Goal: Task Accomplishment & Management: Use online tool/utility

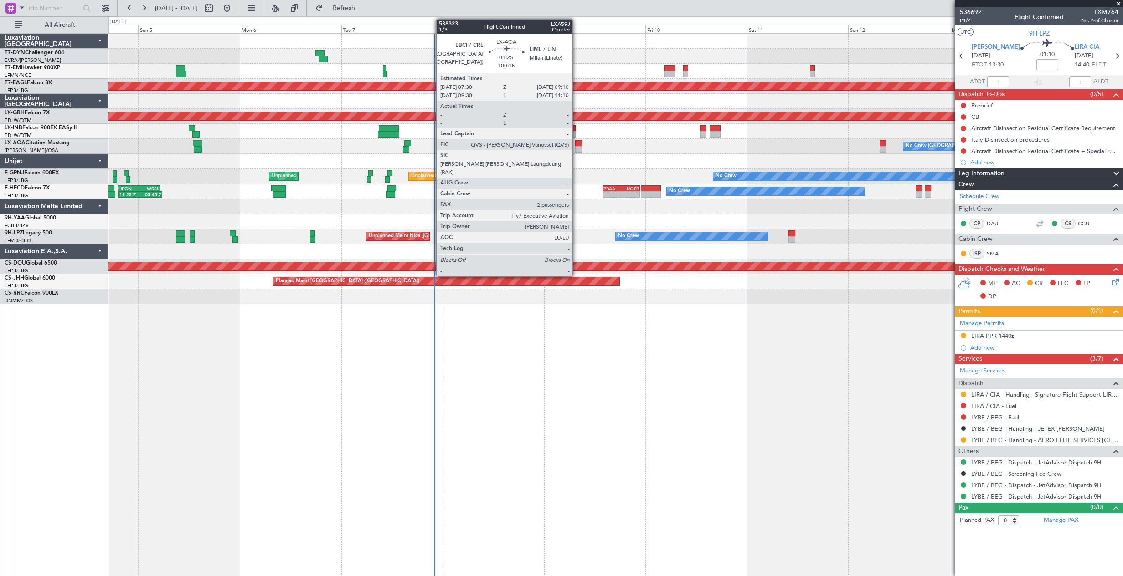
click at [576, 146] on div at bounding box center [578, 149] width 7 height 6
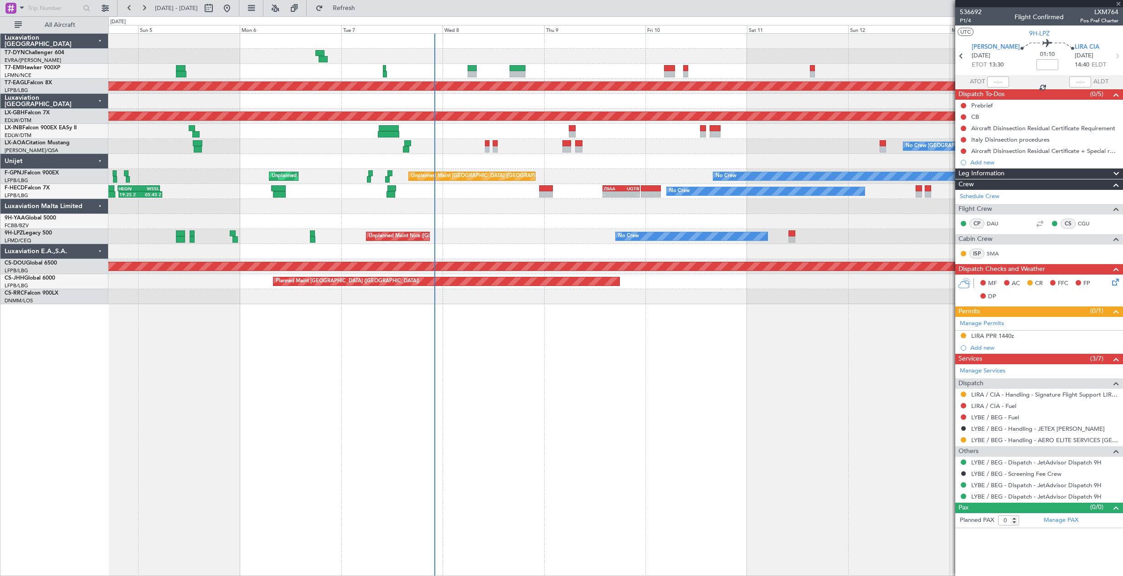
type input "+00:15"
type input "2"
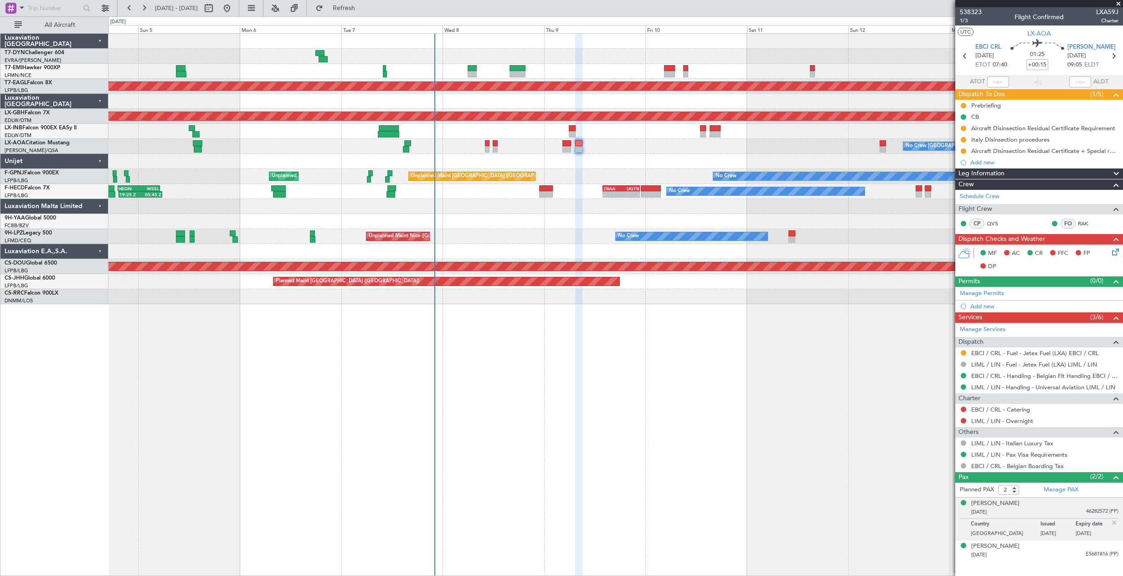
click at [795, 235] on div "No Crew [GEOGRAPHIC_DATA] ([GEOGRAPHIC_DATA]) No Crew" at bounding box center [615, 236] width 1014 height 15
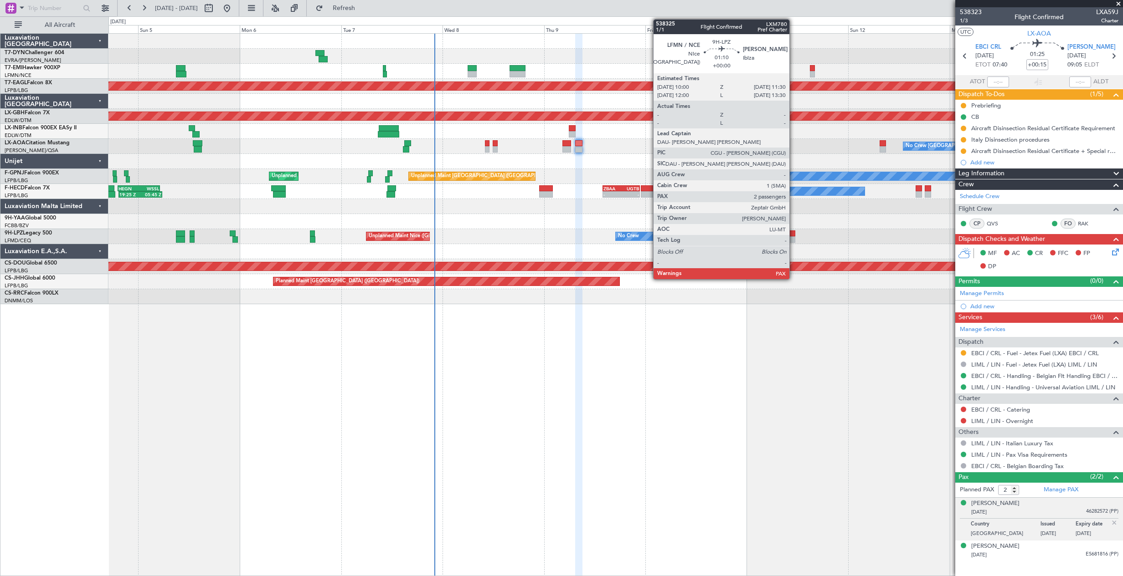
click at [793, 235] on div at bounding box center [791, 234] width 6 height 6
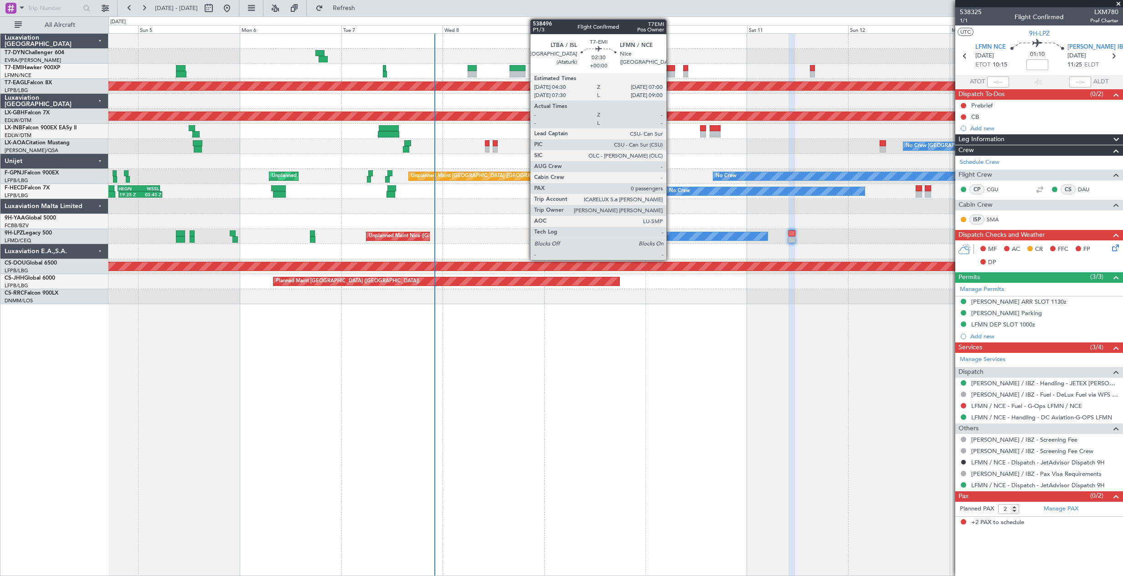
click at [670, 68] on div at bounding box center [669, 68] width 11 height 6
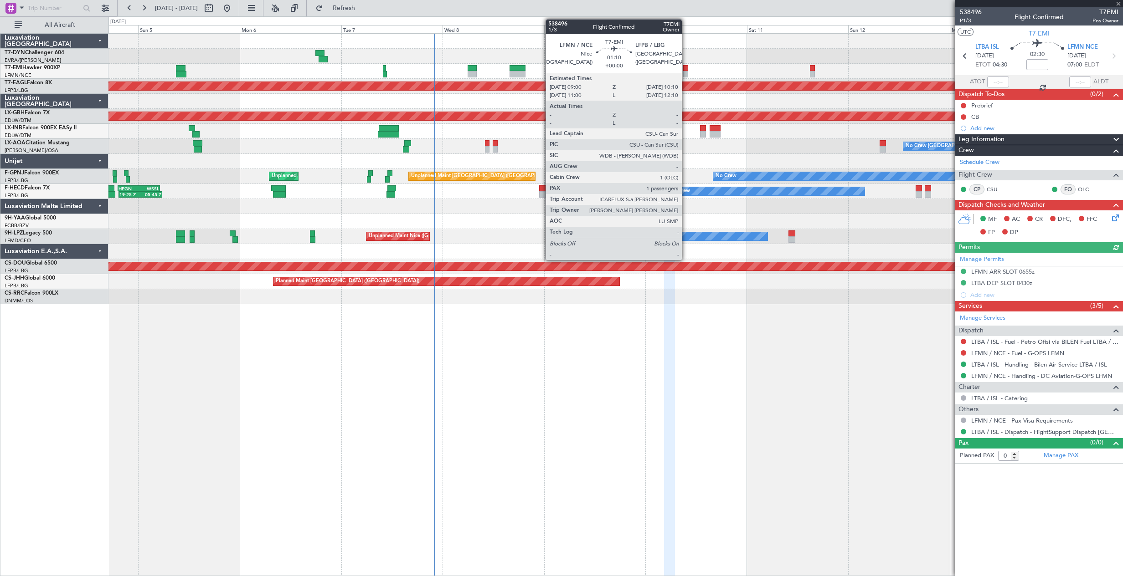
click at [686, 72] on div at bounding box center [685, 74] width 5 height 6
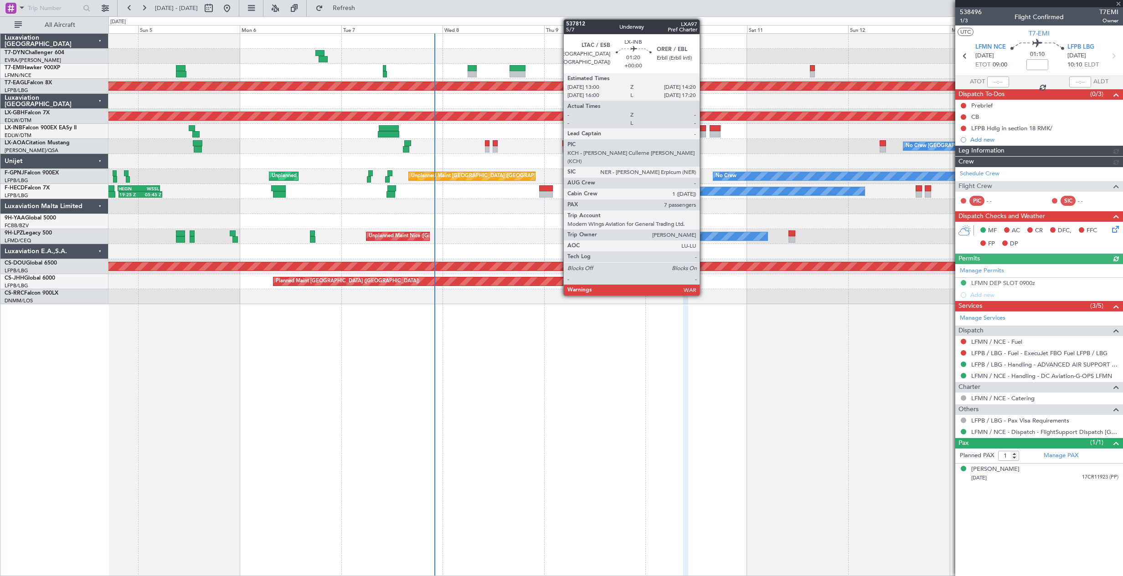
click at [703, 131] on div at bounding box center [703, 134] width 6 height 6
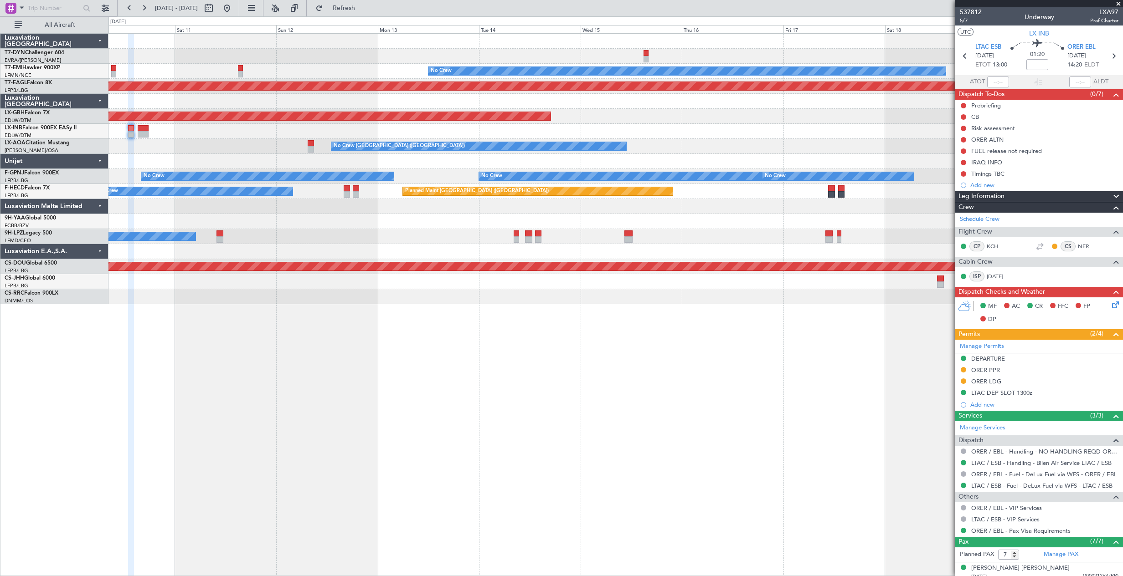
click at [215, 248] on div "No Crew Planned Maint [GEOGRAPHIC_DATA] (Al Maktoum Intl) Planned Maint Nurnber…" at bounding box center [615, 169] width 1014 height 271
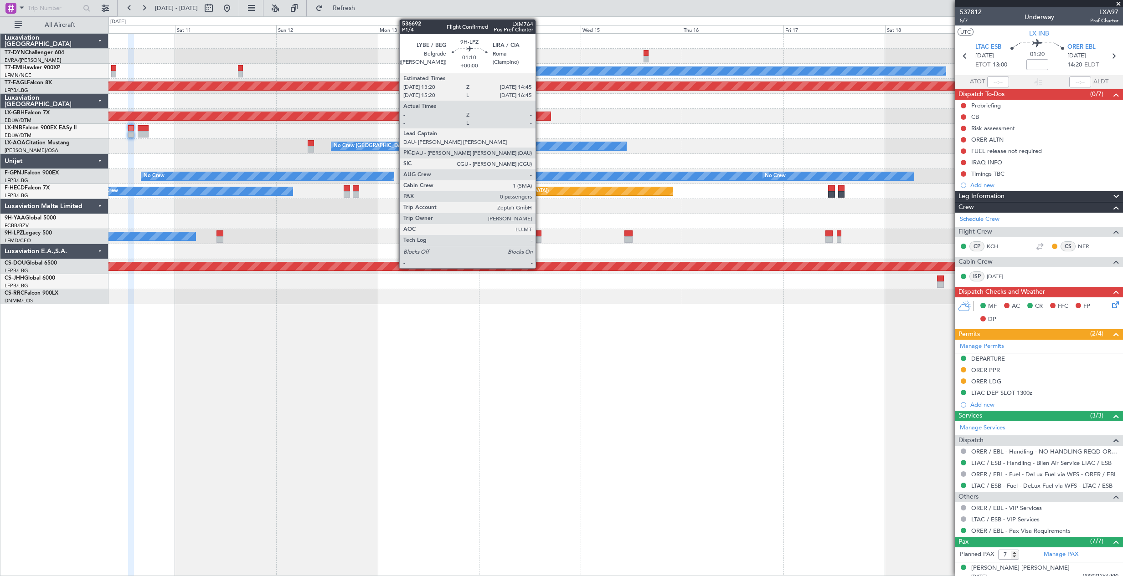
click at [539, 234] on div at bounding box center [538, 234] width 6 height 6
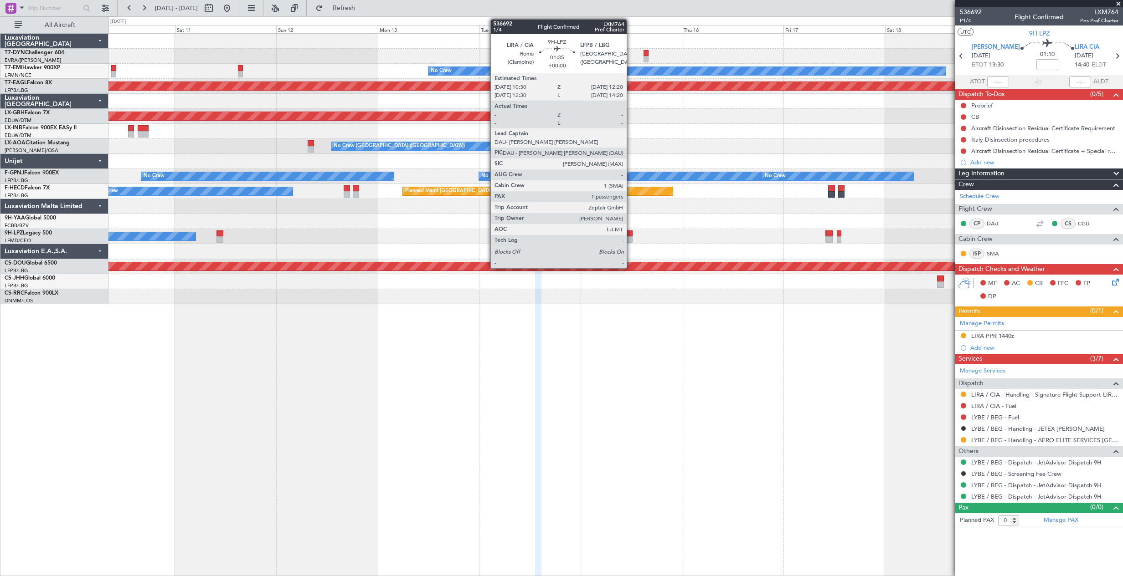
click at [631, 234] on div at bounding box center [628, 234] width 8 height 6
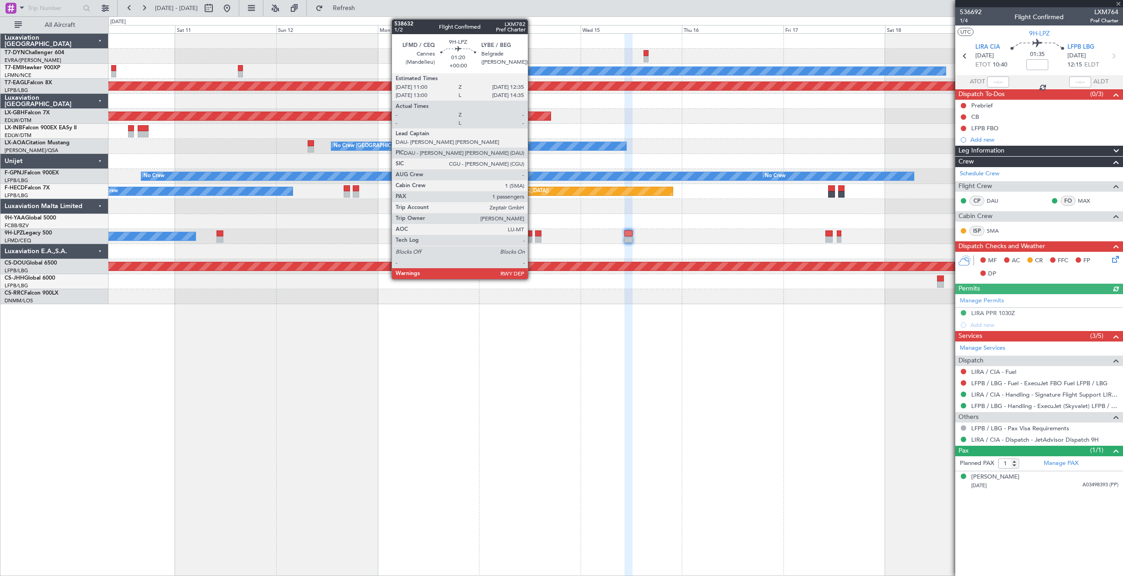
click at [532, 239] on div at bounding box center [528, 239] width 7 height 6
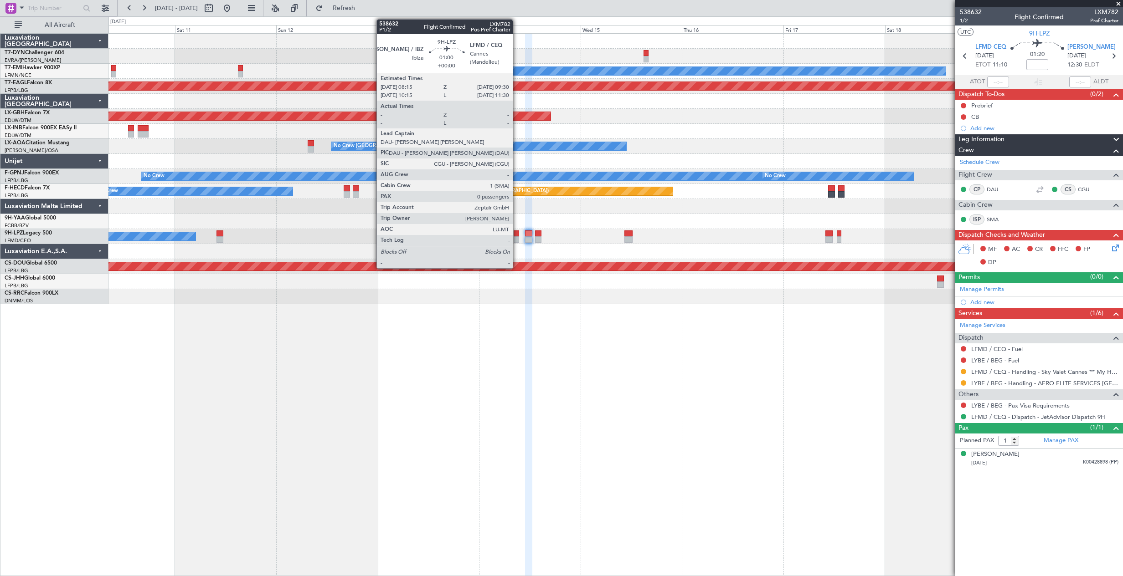
click at [517, 235] on div at bounding box center [515, 234] width 5 height 6
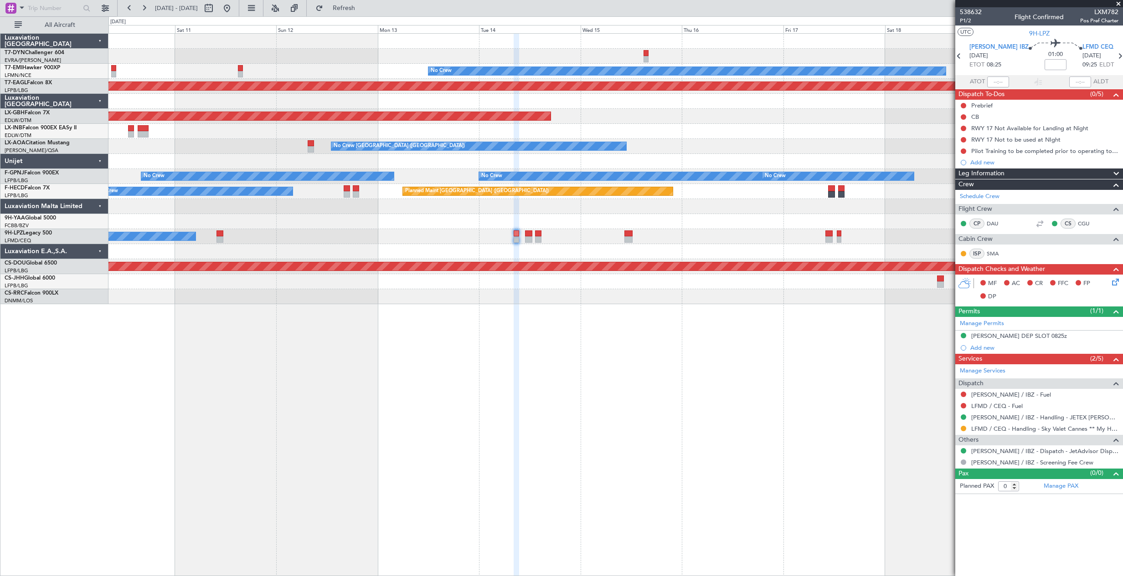
click at [632, 235] on div "No Crew [GEOGRAPHIC_DATA] ([GEOGRAPHIC_DATA])" at bounding box center [615, 236] width 1014 height 15
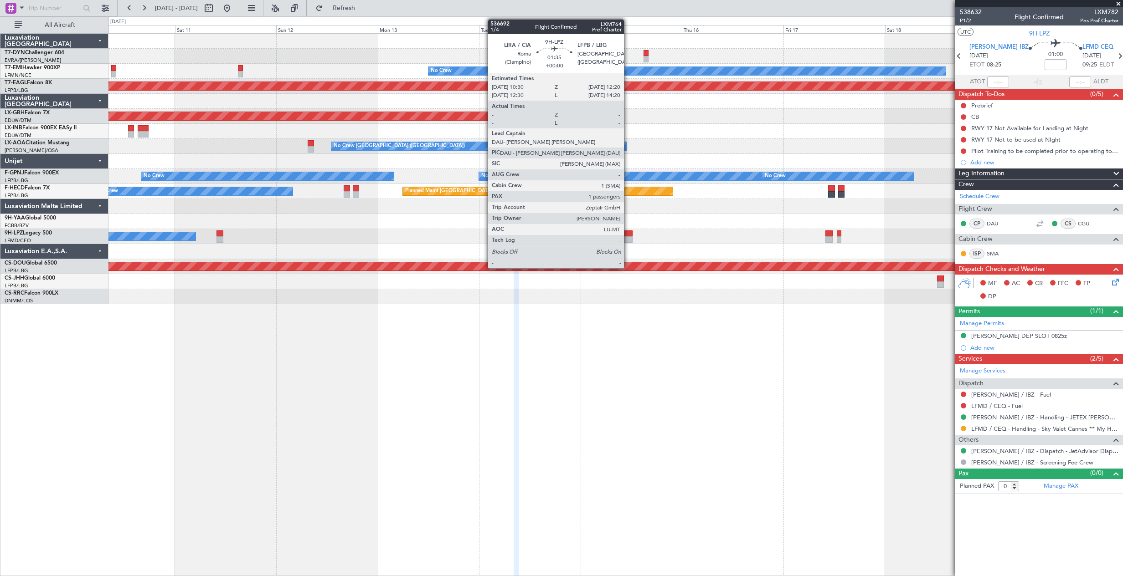
click at [628, 235] on div at bounding box center [628, 234] width 8 height 6
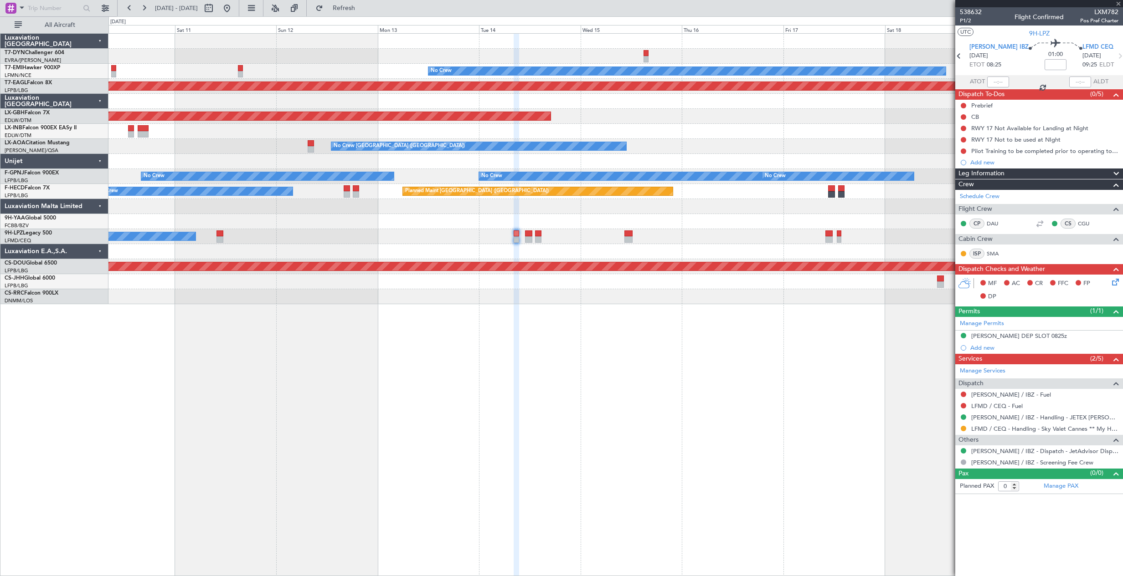
type input "1"
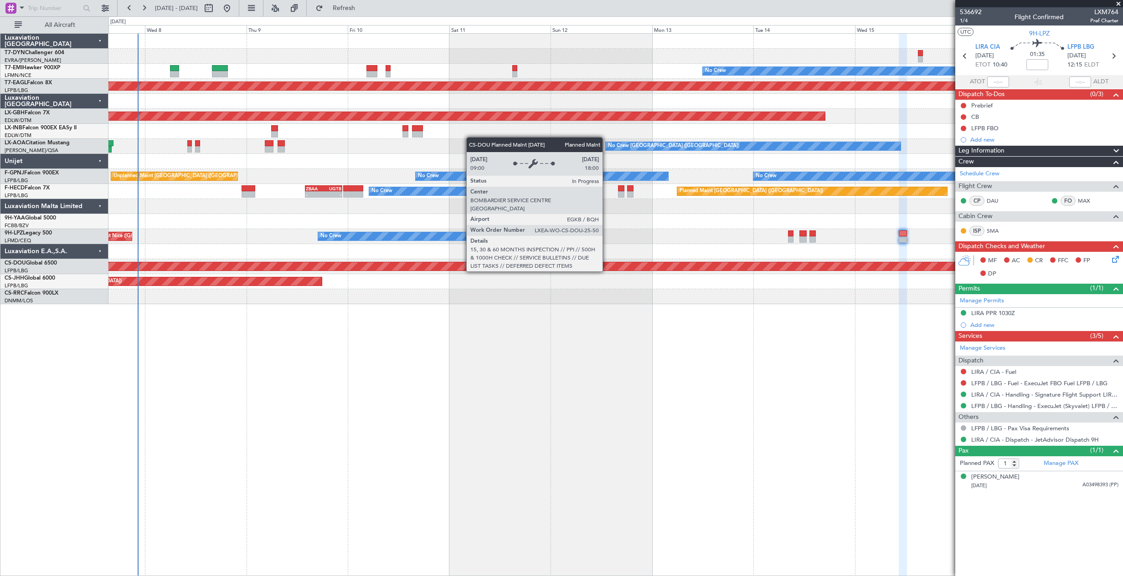
click at [881, 266] on div "Planned Maint London ([GEOGRAPHIC_DATA])" at bounding box center [615, 266] width 3041 height 8
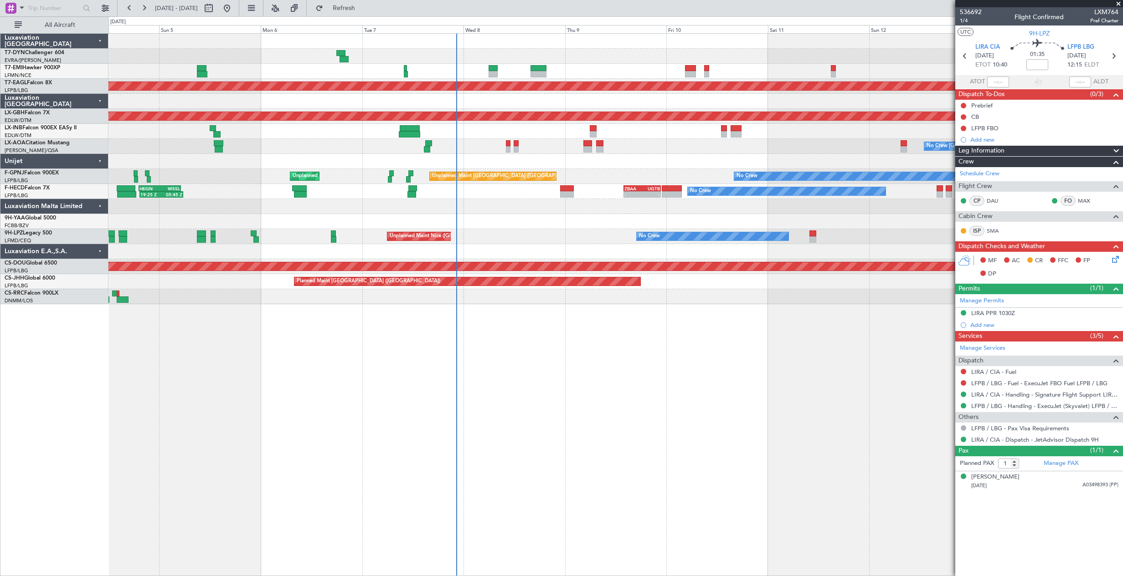
click at [641, 208] on div at bounding box center [615, 206] width 1014 height 15
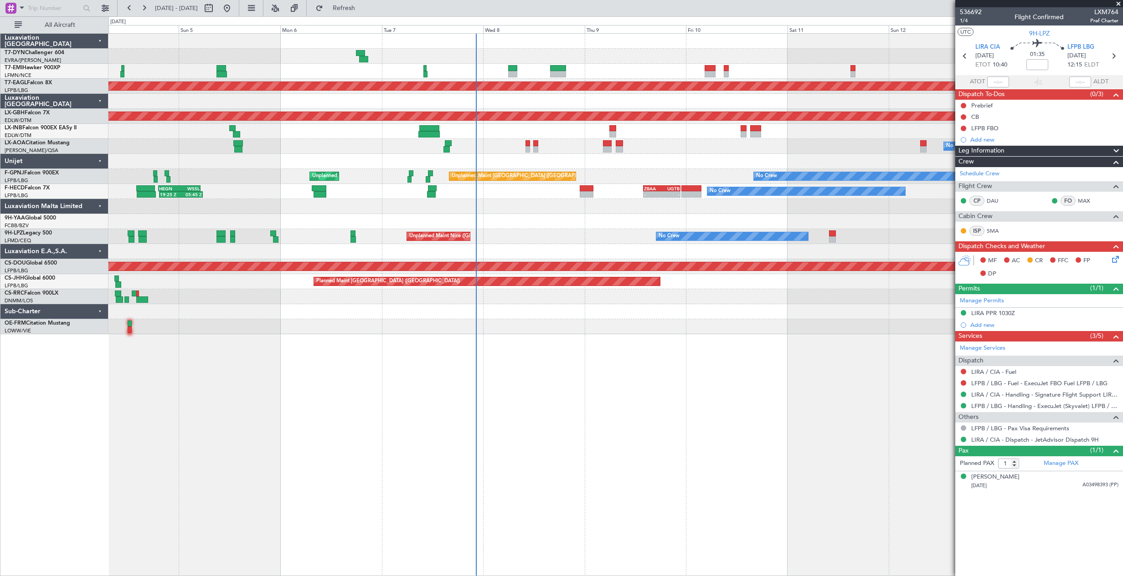
click at [598, 240] on div "No Crew [GEOGRAPHIC_DATA] ([GEOGRAPHIC_DATA]) No Crew" at bounding box center [615, 236] width 1014 height 15
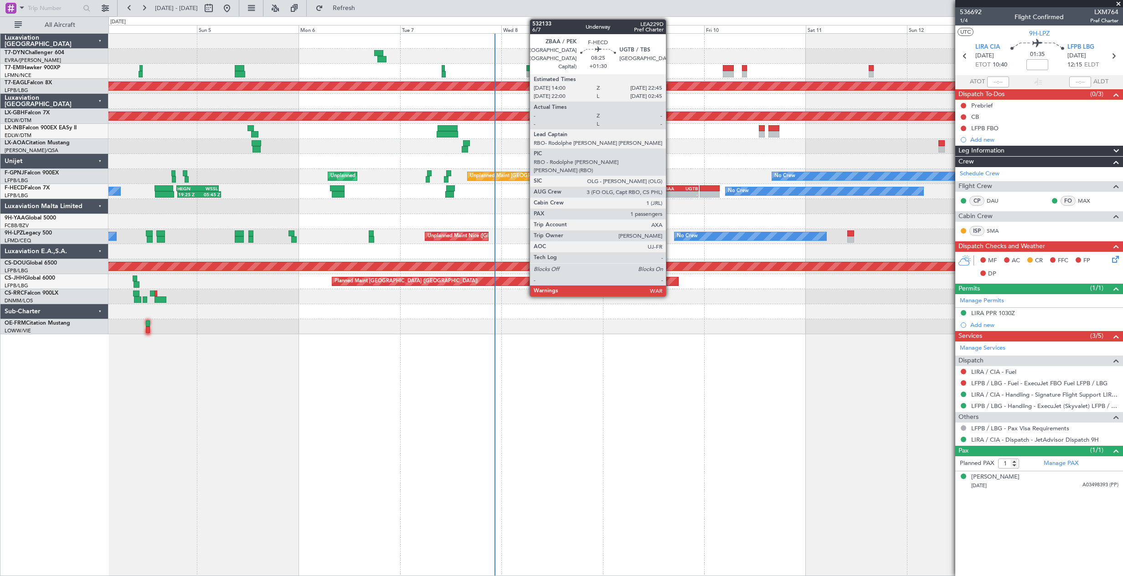
click at [670, 191] on div "- -" at bounding box center [679, 194] width 37 height 6
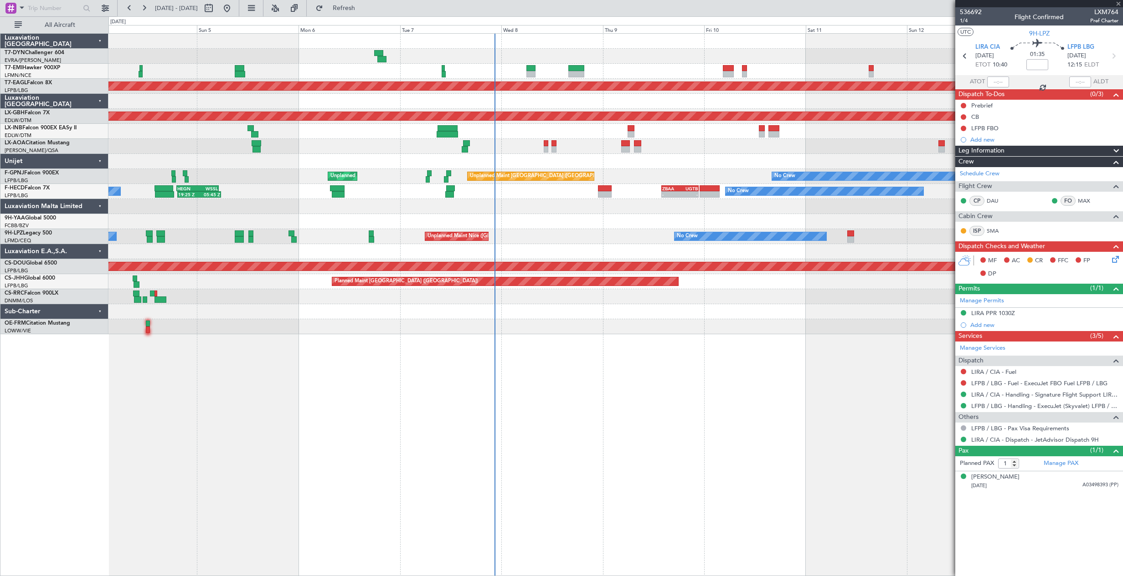
type input "+01:30"
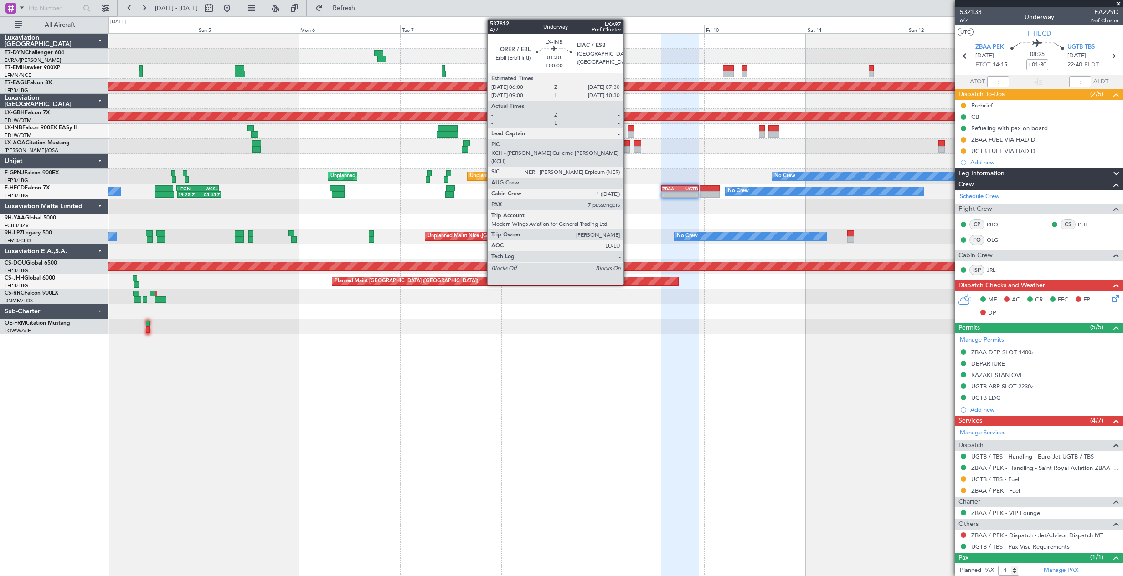
click at [627, 133] on div at bounding box center [630, 134] width 6 height 6
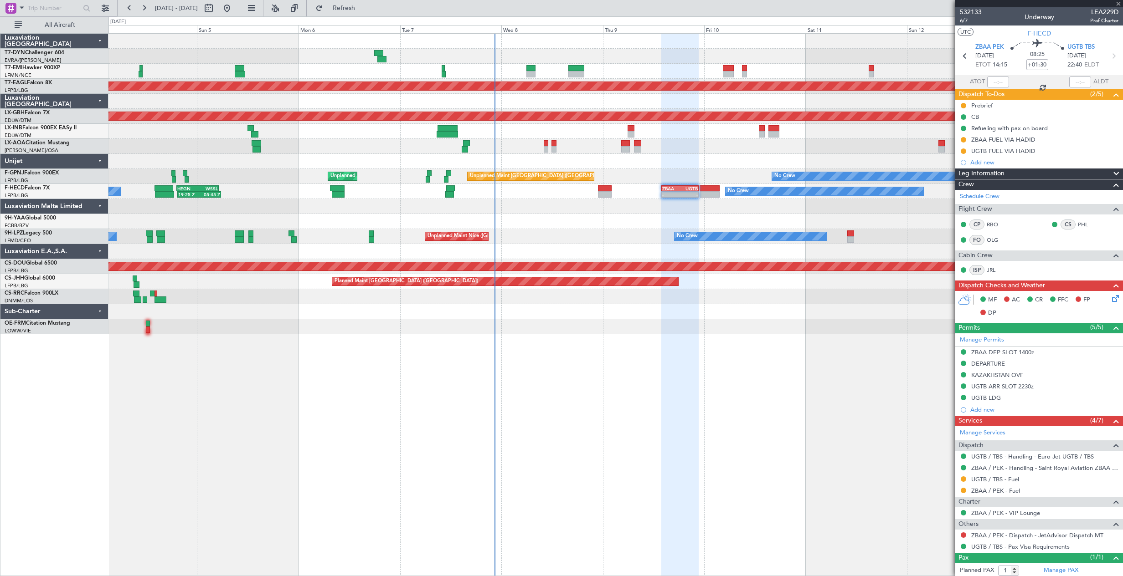
type input "7"
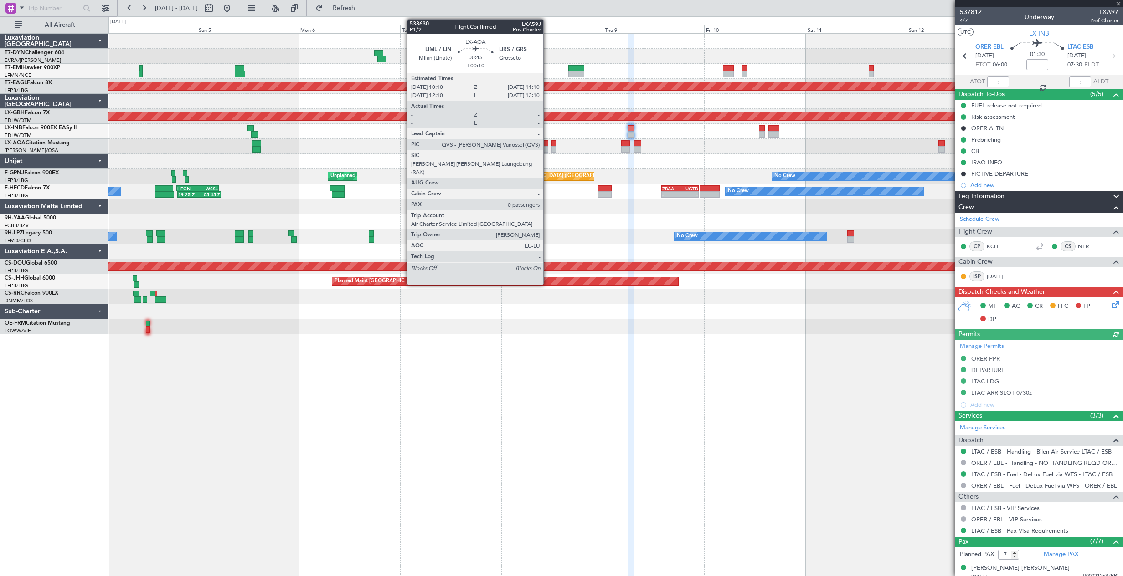
click at [547, 143] on div at bounding box center [546, 143] width 5 height 6
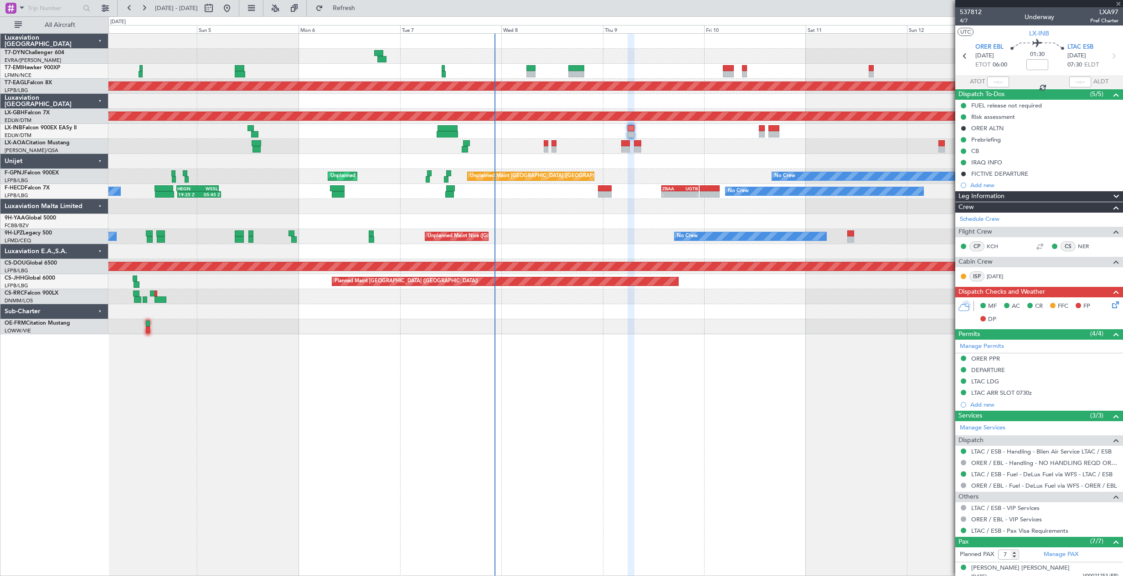
type input "+00:10"
type input "0"
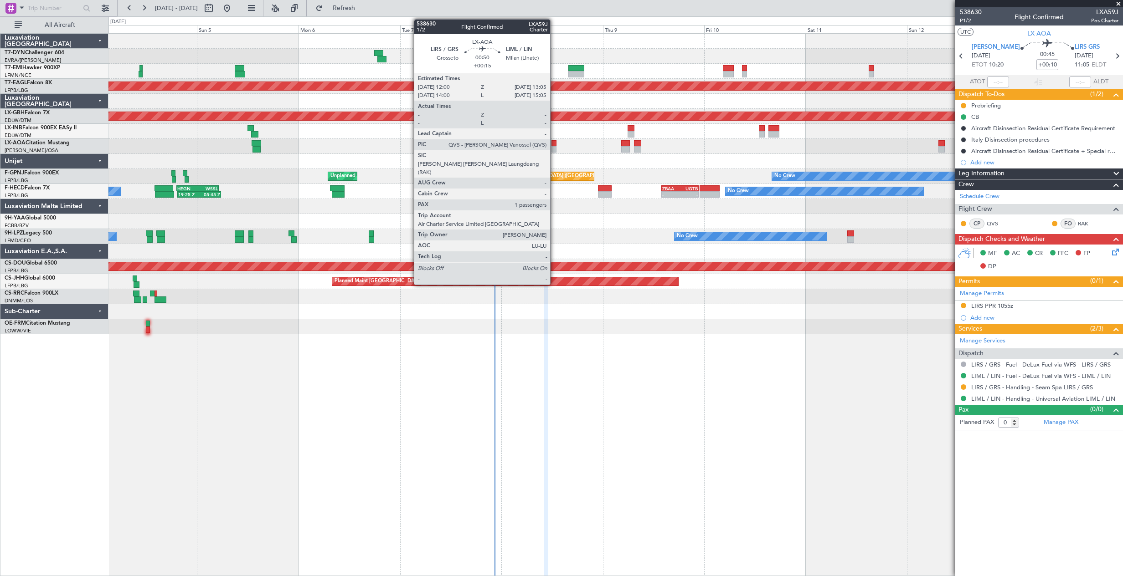
click at [554, 148] on div at bounding box center [553, 149] width 5 height 6
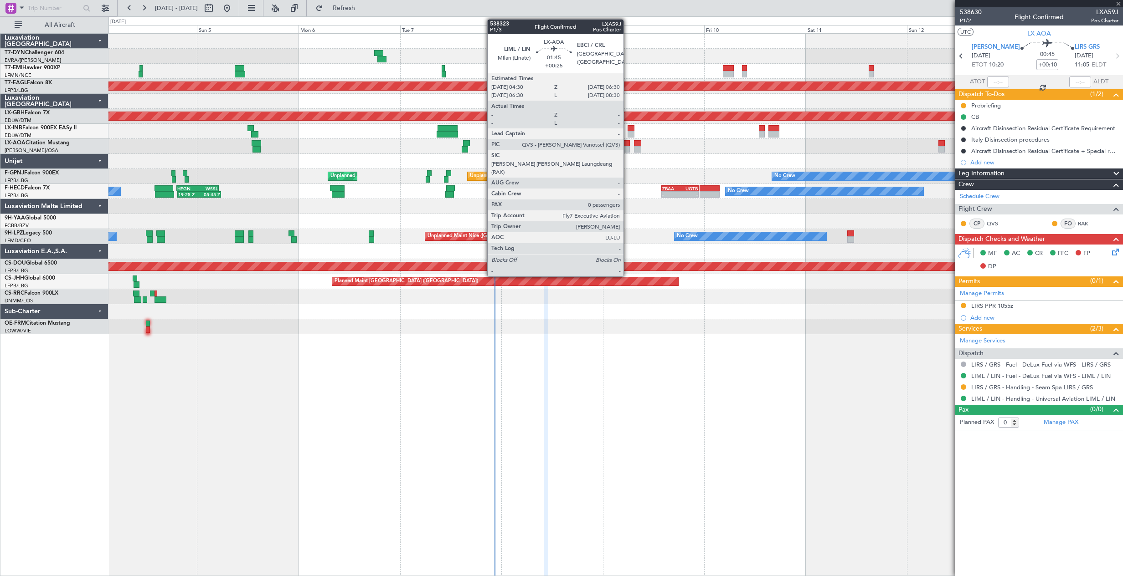
type input "+00:15"
type input "1"
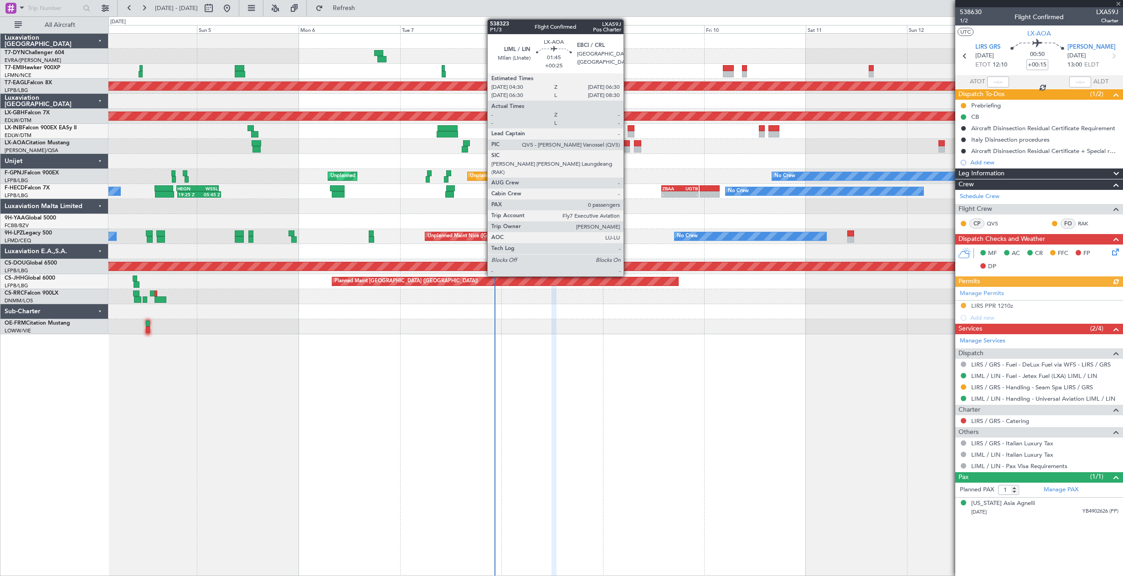
click at [627, 151] on div at bounding box center [625, 149] width 9 height 6
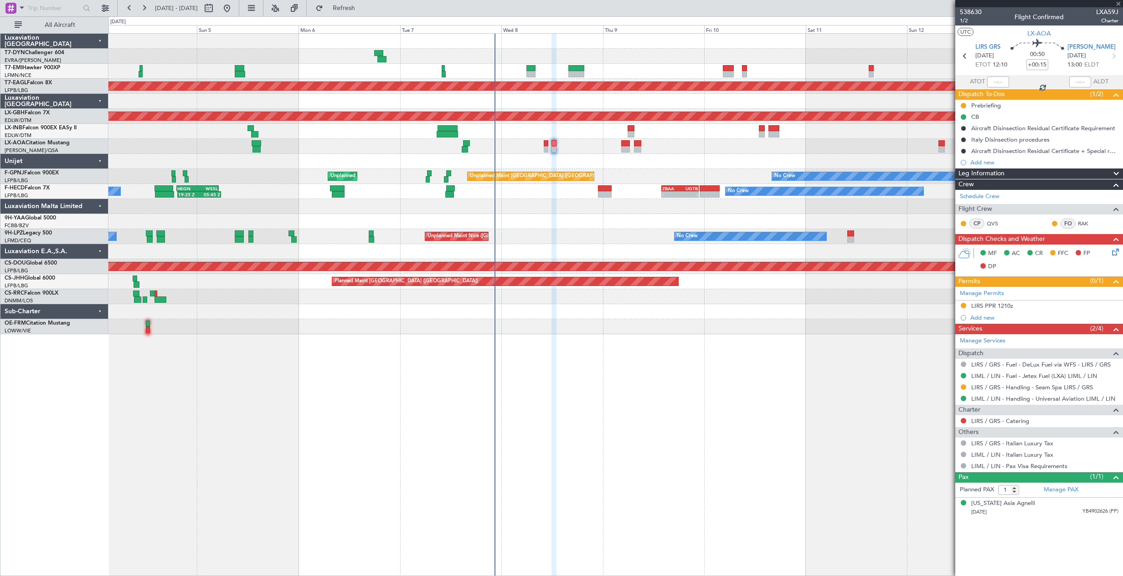
type input "+00:25"
type input "0"
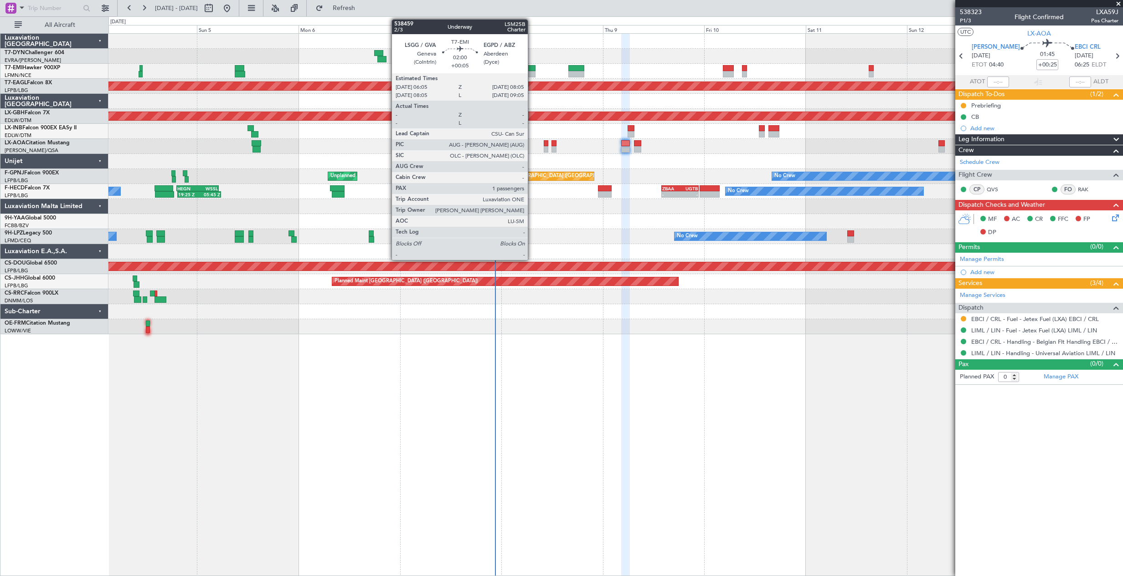
click at [532, 67] on div at bounding box center [530, 68] width 9 height 6
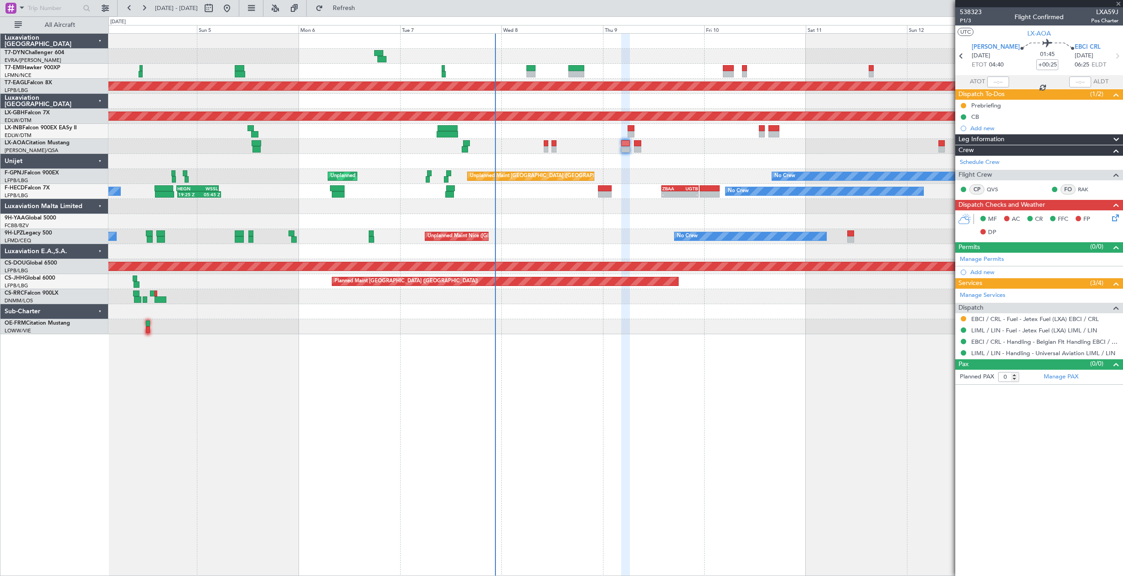
type input "+00:05"
type input "1"
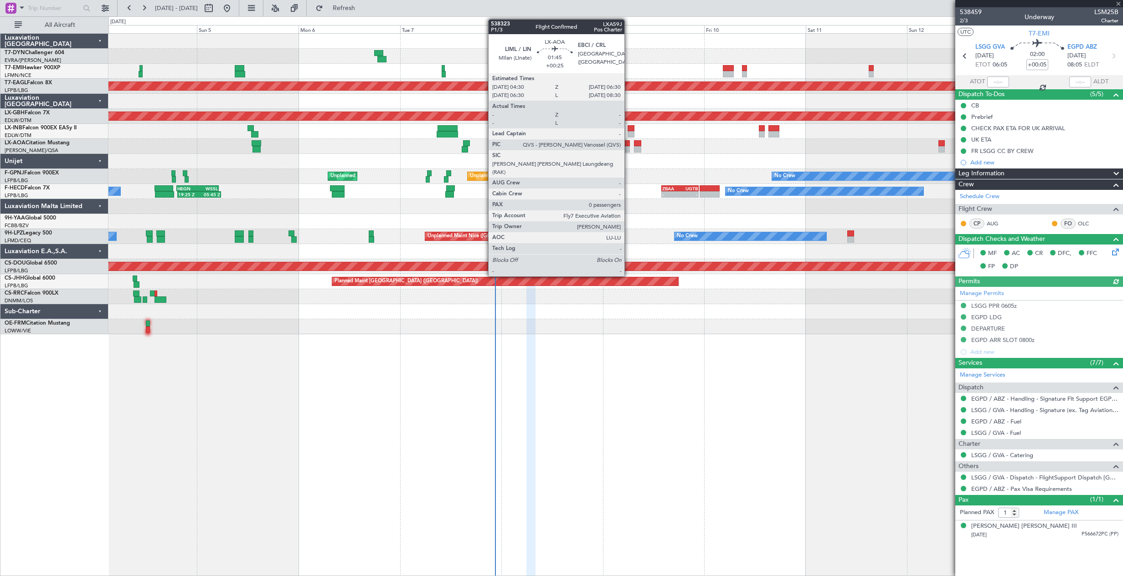
click at [628, 148] on div at bounding box center [625, 149] width 9 height 6
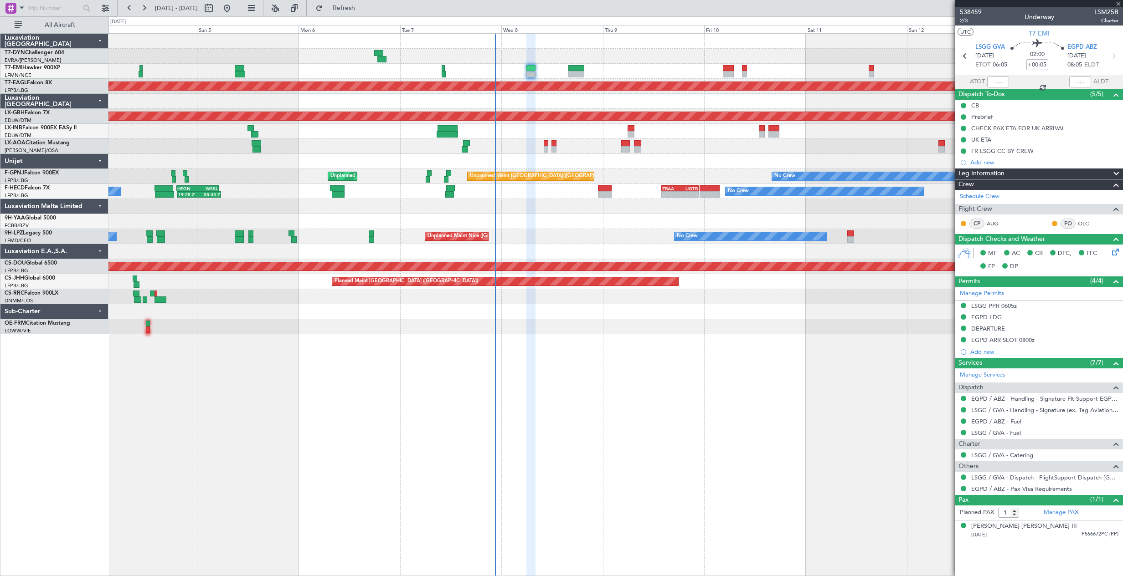
type input "+00:25"
type input "0"
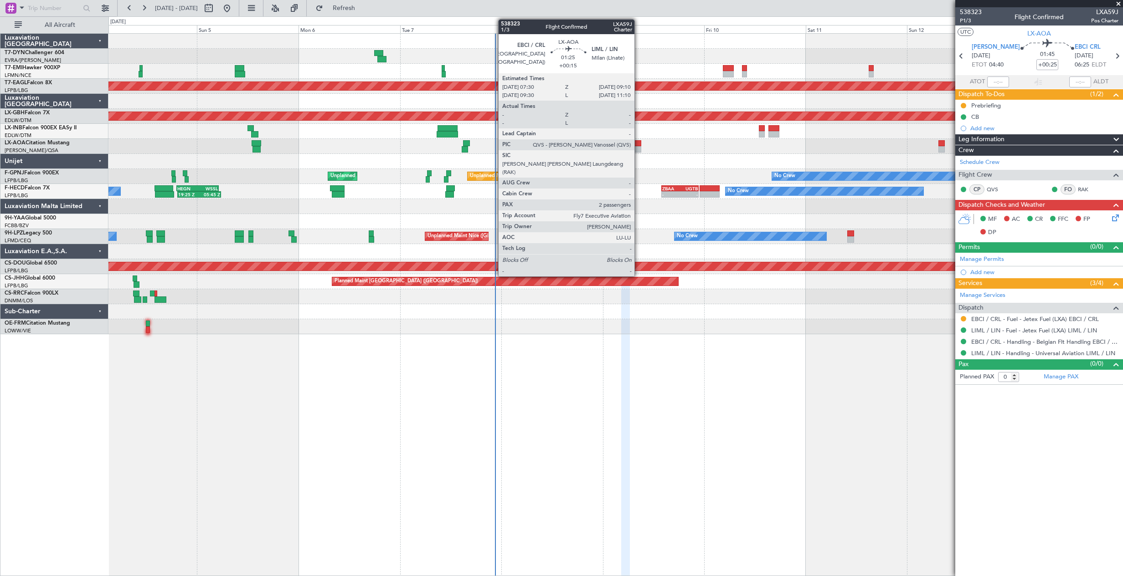
click at [638, 149] on div at bounding box center [637, 149] width 7 height 6
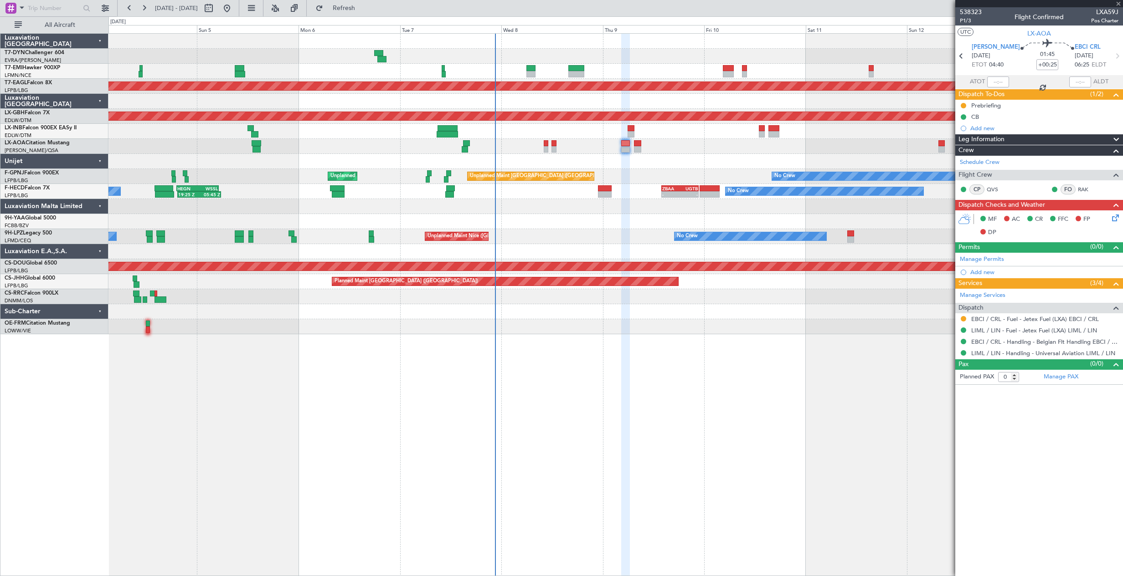
type input "+00:15"
type input "2"
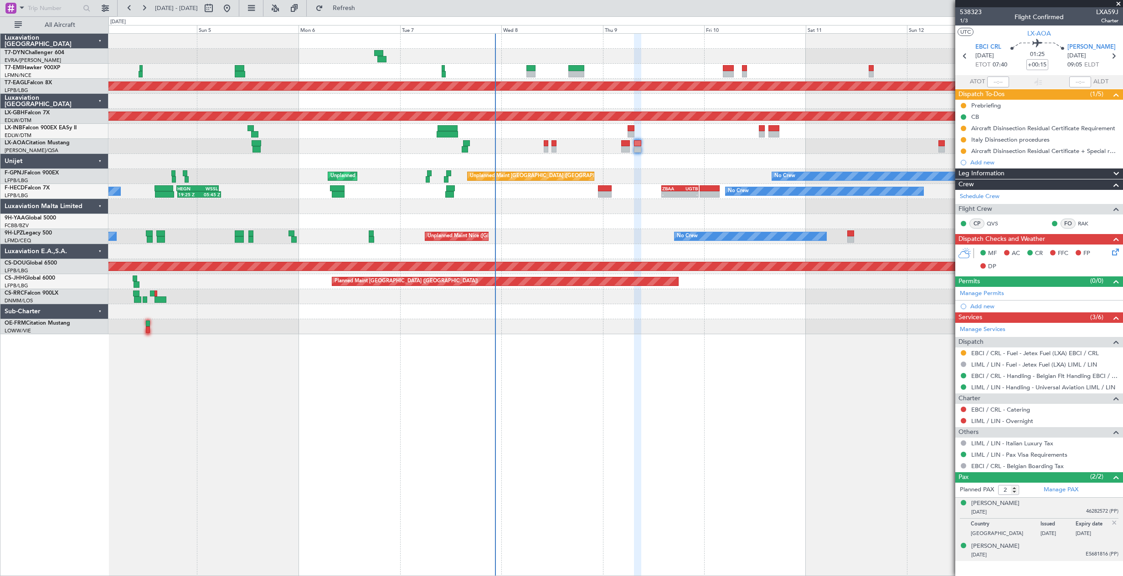
click at [1035, 542] on div "[PERSON_NAME] [DATE] ES681816 (PP)" at bounding box center [1044, 551] width 147 height 18
